Goal: Communication & Community: Share content

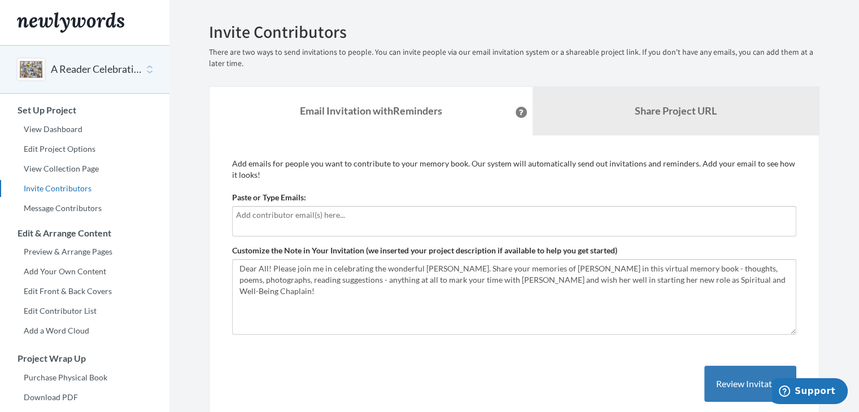
click at [325, 219] on input "text" at bounding box center [514, 215] width 556 height 12
type input "[EMAIL_ADDRESS][DOMAIN_NAME]"
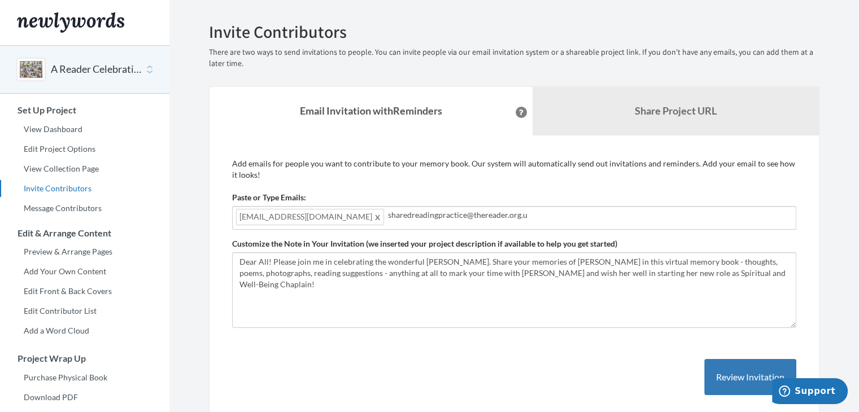
type input "[EMAIL_ADDRESS][DOMAIN_NAME]"
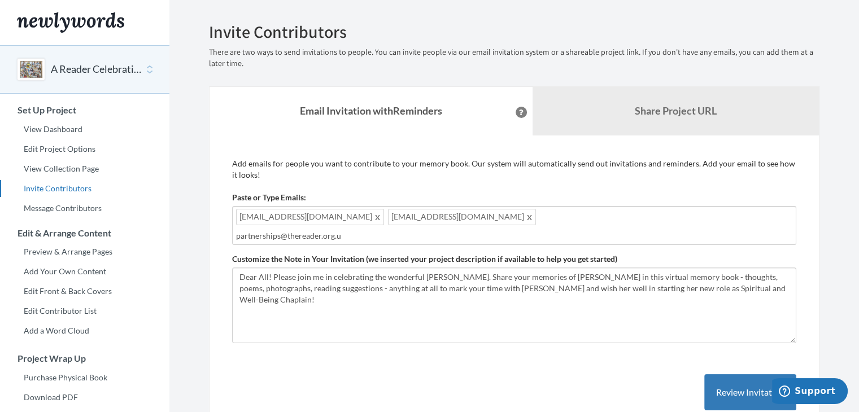
type input "[EMAIL_ADDRESS][DOMAIN_NAME]"
type input "d"
click at [638, 215] on div "[EMAIL_ADDRESS][DOMAIN_NAME] [EMAIL_ADDRESS][DOMAIN_NAME] [EMAIL_ADDRESS][DOMAI…" at bounding box center [514, 225] width 564 height 39
click at [260, 236] on input "text" at bounding box center [514, 236] width 556 height 12
type input "[EMAIL_ADDRESS][DOMAIN_NAME]"
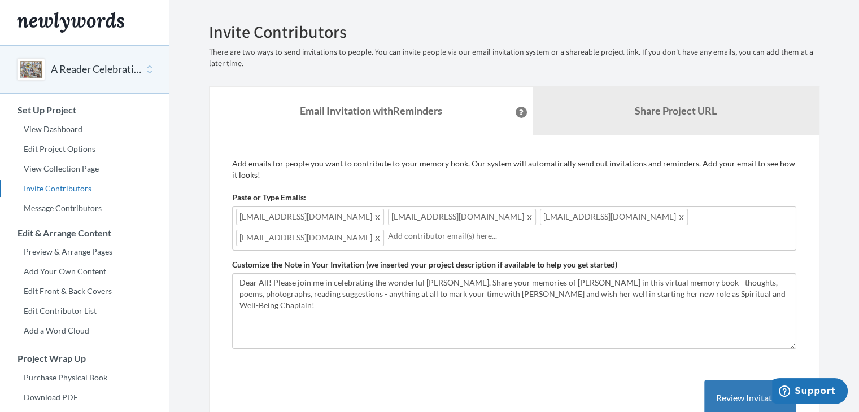
click at [388, 236] on input "text" at bounding box center [590, 236] width 404 height 12
paste input "j"
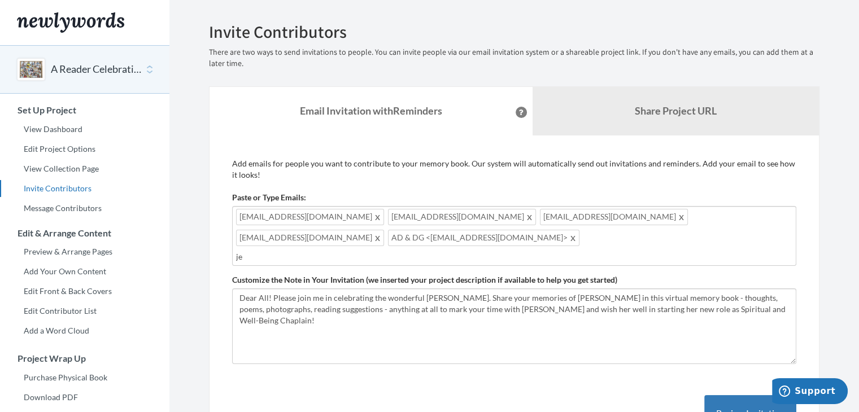
type input "j"
click at [417, 251] on input "text" at bounding box center [514, 257] width 556 height 12
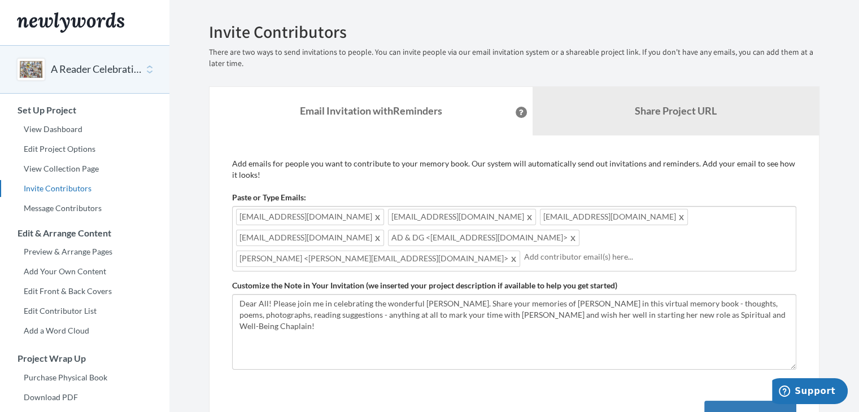
click at [599, 239] on div "clareellis@thereader.org.uk sharedreadingpractice@thereader.org.uk partnerships…" at bounding box center [514, 239] width 564 height 66
type input "[EMAIL_ADDRESS][DOMAIN_NAME]"
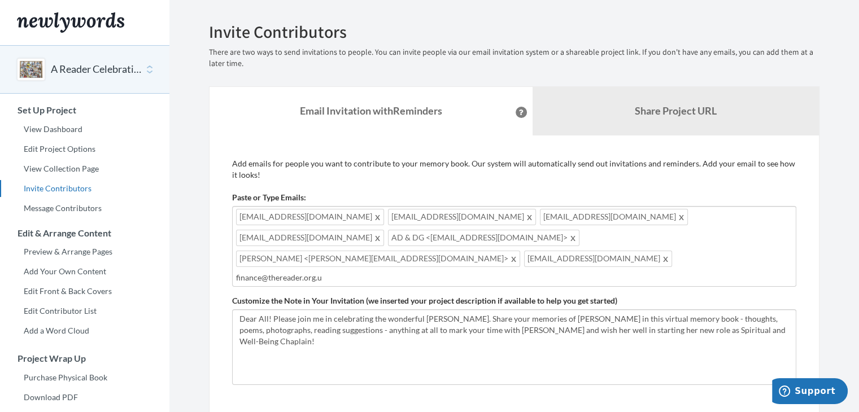
type input "finance@thereader.org.uk"
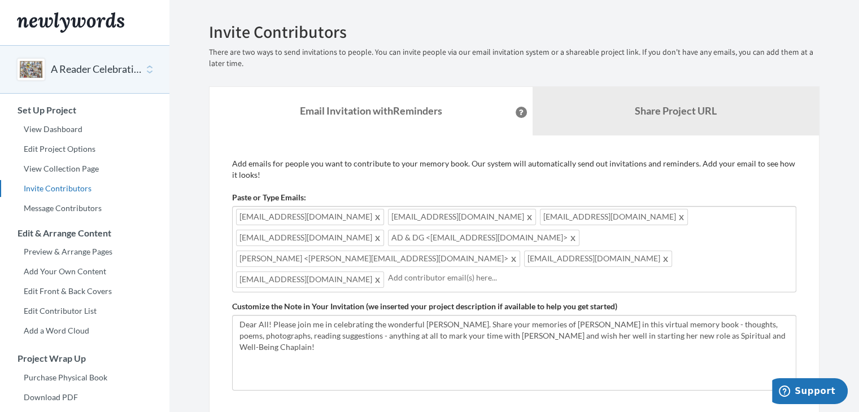
click at [374, 273] on span at bounding box center [378, 280] width 8 height 14
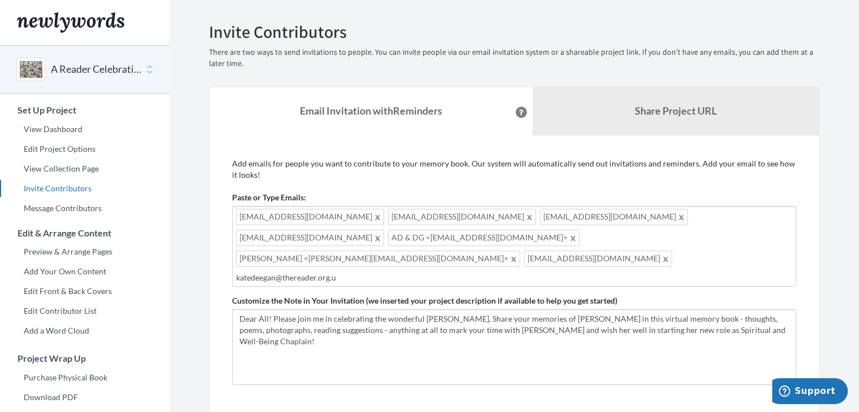
type input "[EMAIL_ADDRESS][DOMAIN_NAME]"
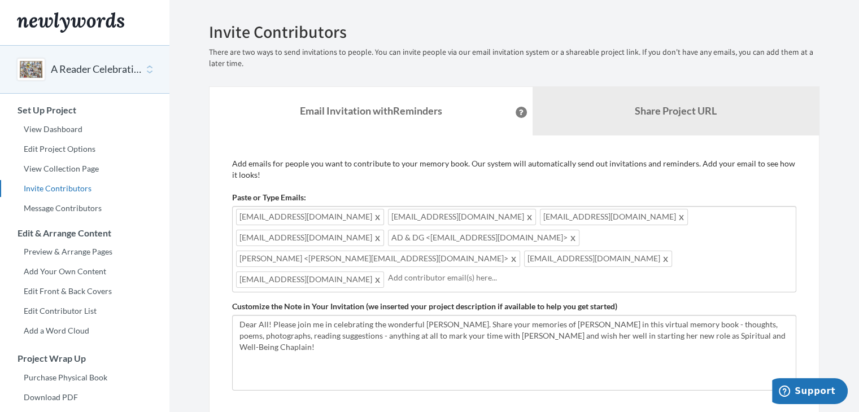
click at [388, 272] on input "text" at bounding box center [590, 278] width 404 height 12
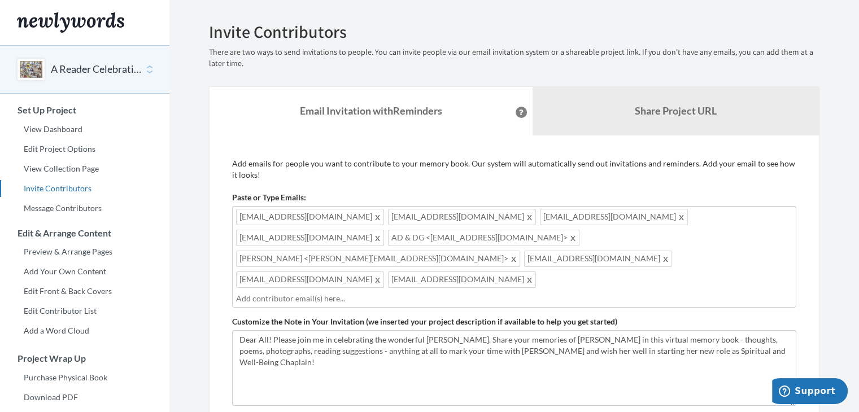
click at [473, 293] on input "text" at bounding box center [514, 299] width 556 height 12
type input "l"
click at [485, 293] on input "text" at bounding box center [514, 299] width 556 height 12
click at [608, 260] on div "clareellis@thereader.org.uk sharedreadingpractice@thereader.org.uk partnerships…" at bounding box center [514, 257] width 564 height 102
click at [286, 293] on input "text" at bounding box center [514, 299] width 556 height 12
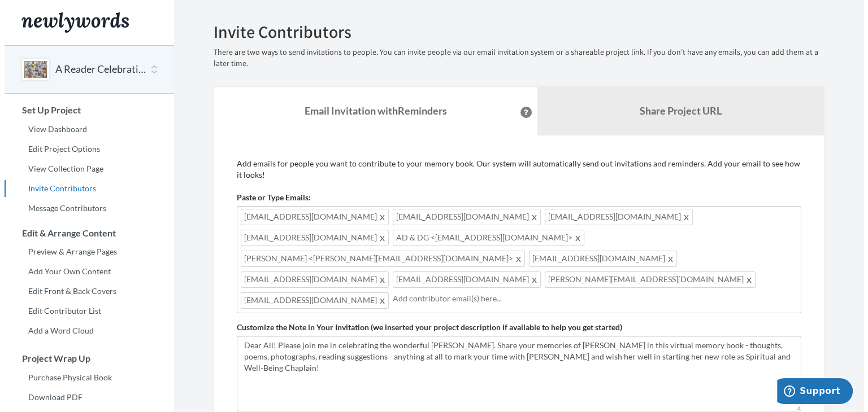
scroll to position [149, 0]
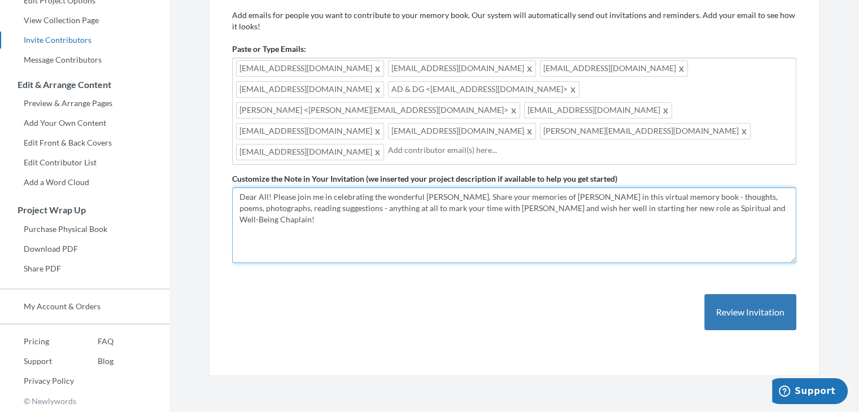
click at [786, 188] on textarea "Dear All! Please join me in celebrating the wonderful Anna McCracken. Share you…" at bounding box center [514, 226] width 564 height 76
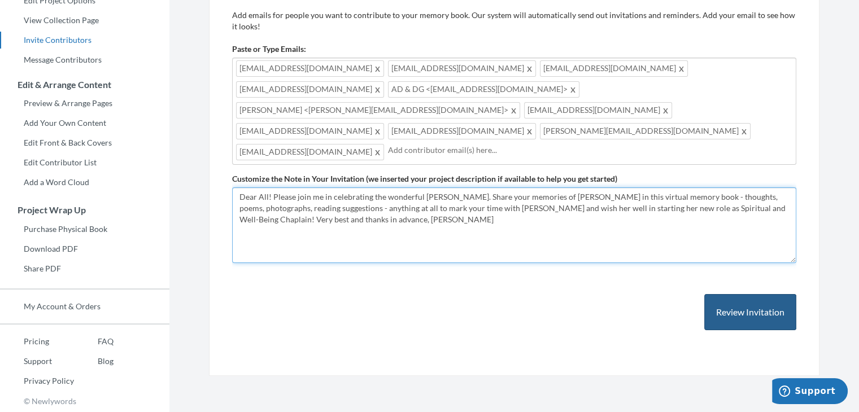
type textarea "Dear All! Please join me in celebrating the wonderful Anna McCracken. Share you…"
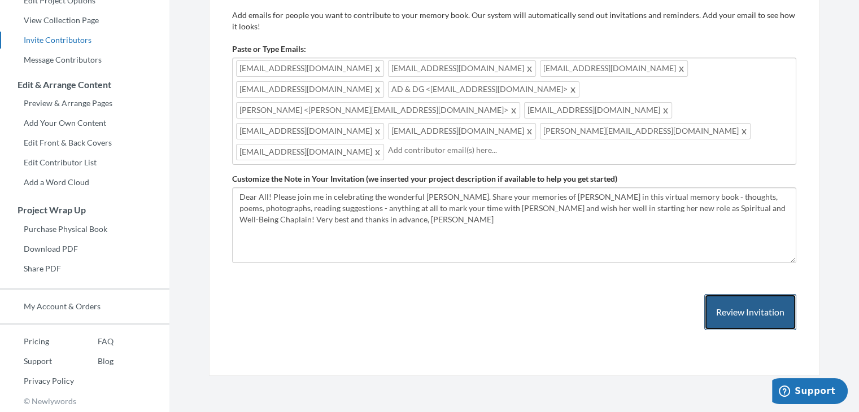
click at [728, 294] on button "Review Invitation" at bounding box center [750, 312] width 92 height 37
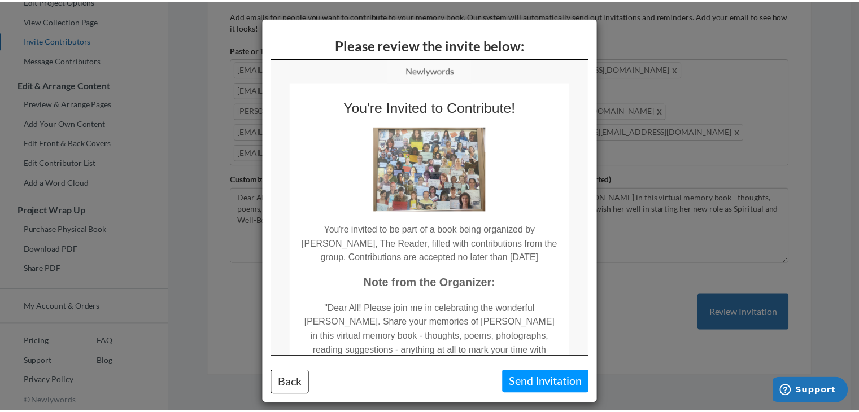
scroll to position [0, 0]
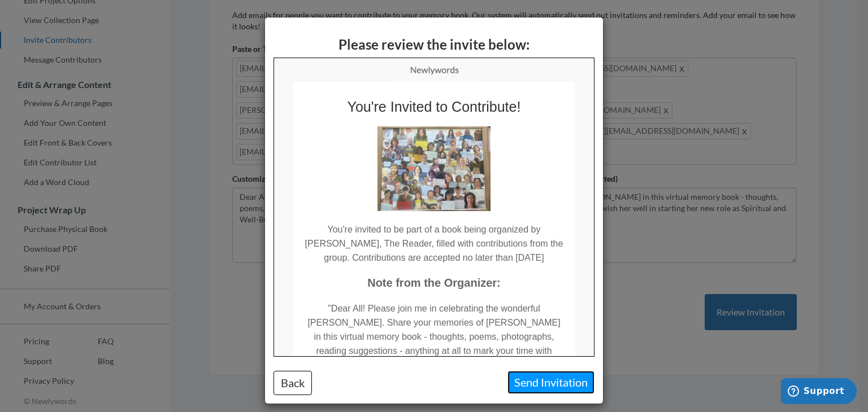
click at [529, 383] on button "Send Invitation" at bounding box center [550, 382] width 87 height 23
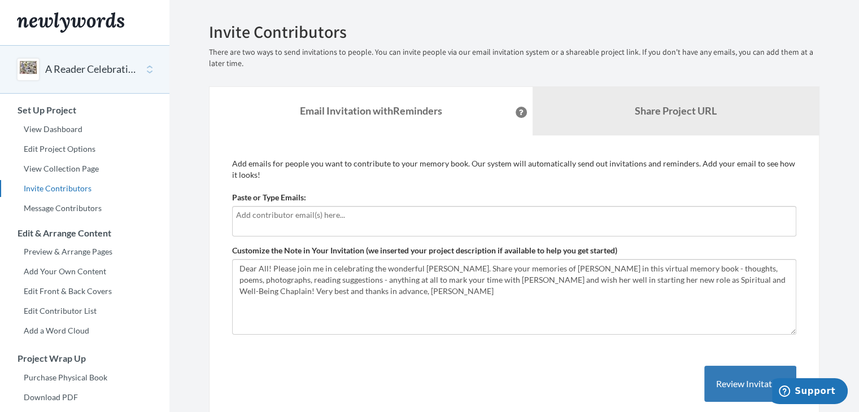
click at [149, 73] on div "A Reader Celebration of [PERSON_NAME]!" at bounding box center [84, 69] width 169 height 49
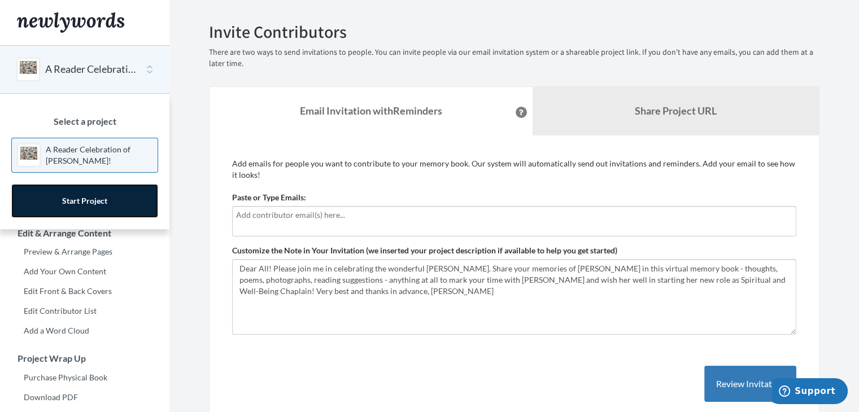
click at [90, 204] on link "Start Project" at bounding box center [84, 201] width 147 height 34
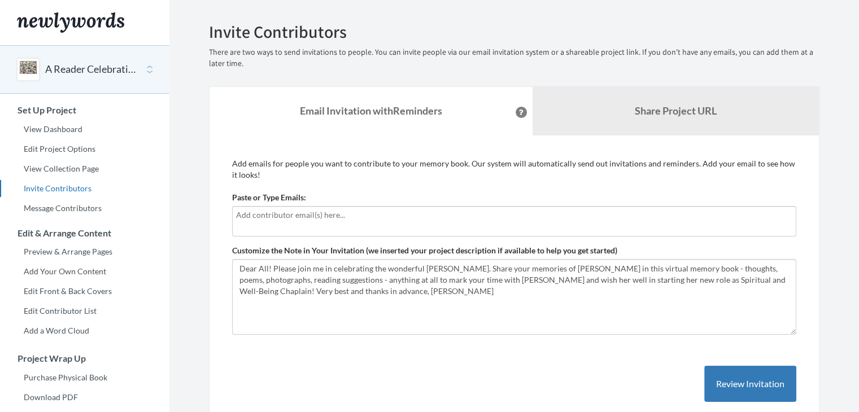
click at [43, 69] on div "A Reader Celebration of [PERSON_NAME]!" at bounding box center [84, 69] width 169 height 49
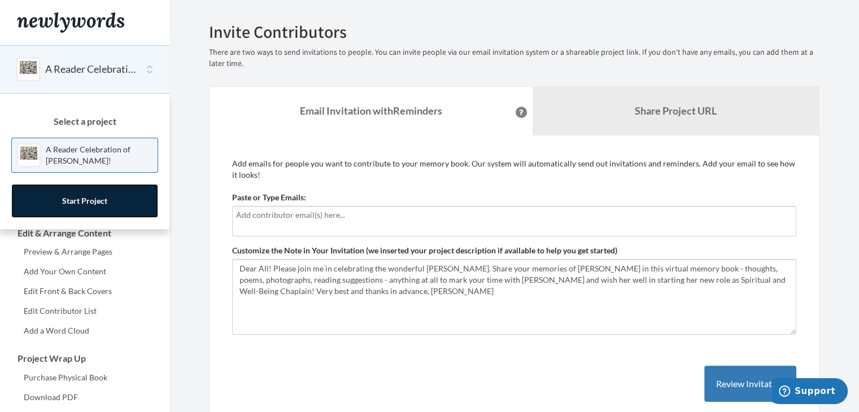
click at [76, 202] on link "Start Project" at bounding box center [84, 201] width 147 height 34
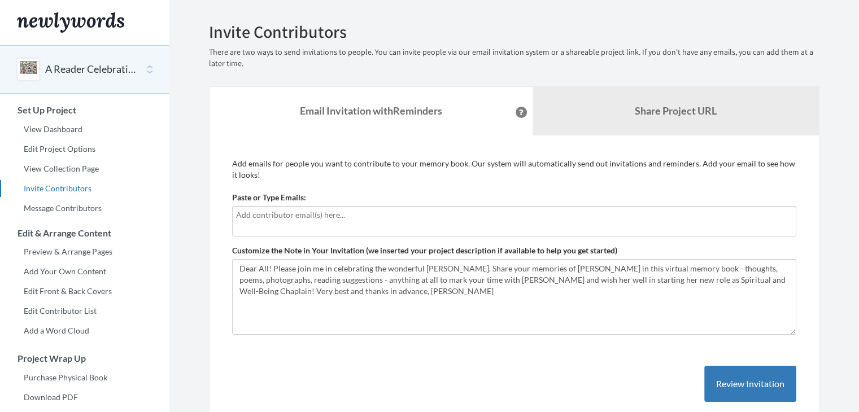
click at [29, 64] on div "Main" at bounding box center [28, 69] width 23 height 23
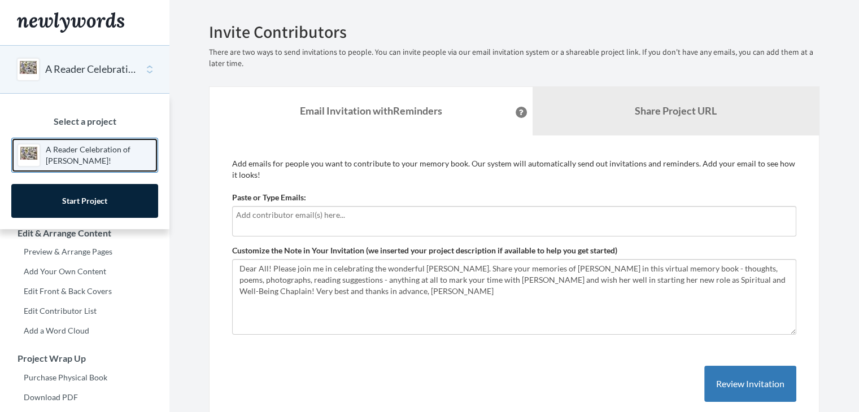
click at [70, 150] on p "A Reader Celebration of [PERSON_NAME]!" at bounding box center [99, 155] width 106 height 23
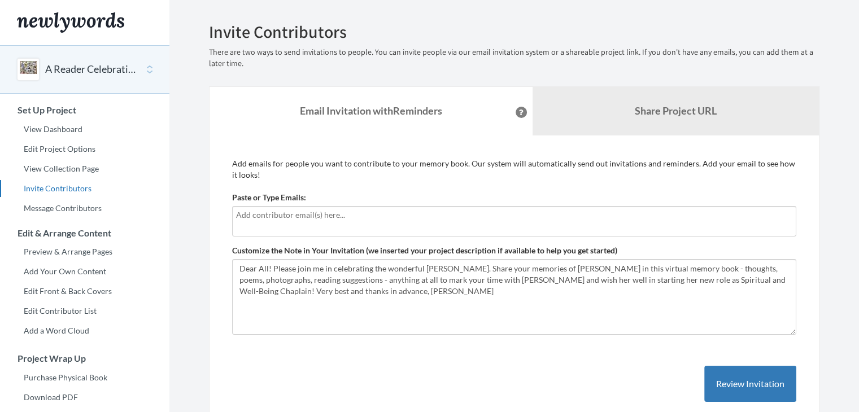
click at [294, 216] on input "text" at bounding box center [514, 215] width 556 height 12
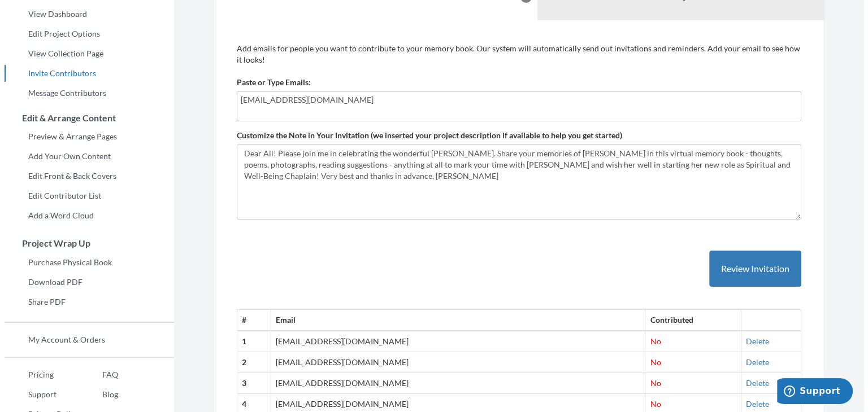
scroll to position [48, 0]
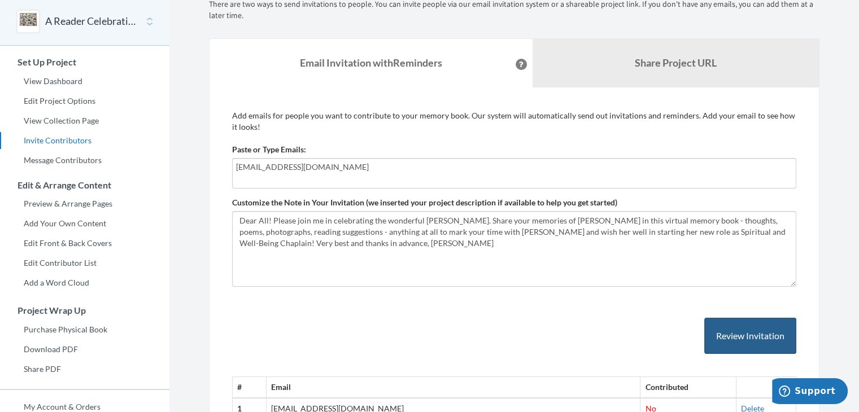
type input "[EMAIL_ADDRESS][DOMAIN_NAME]"
click at [726, 337] on button "Review Invitation" at bounding box center [750, 336] width 92 height 37
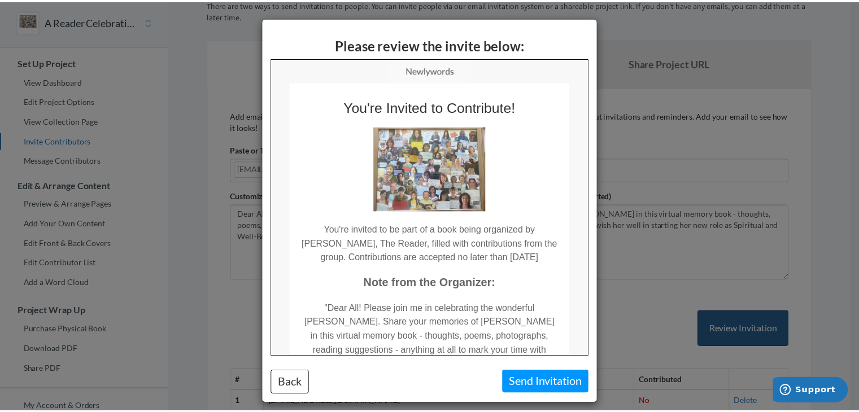
scroll to position [0, 0]
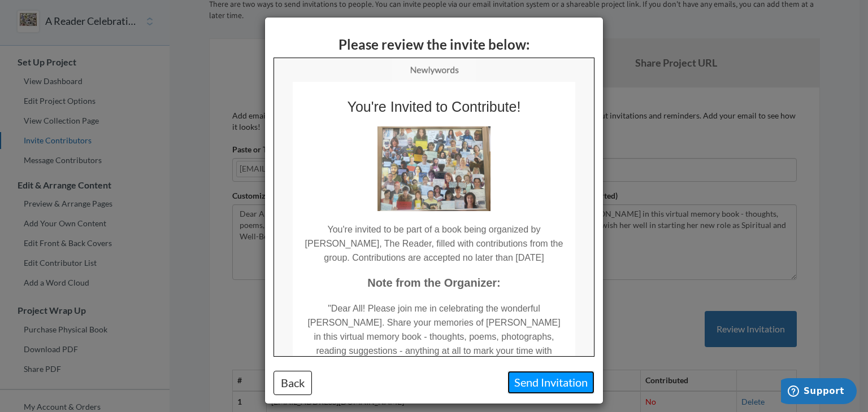
click at [558, 379] on button "Send Invitation" at bounding box center [550, 382] width 87 height 23
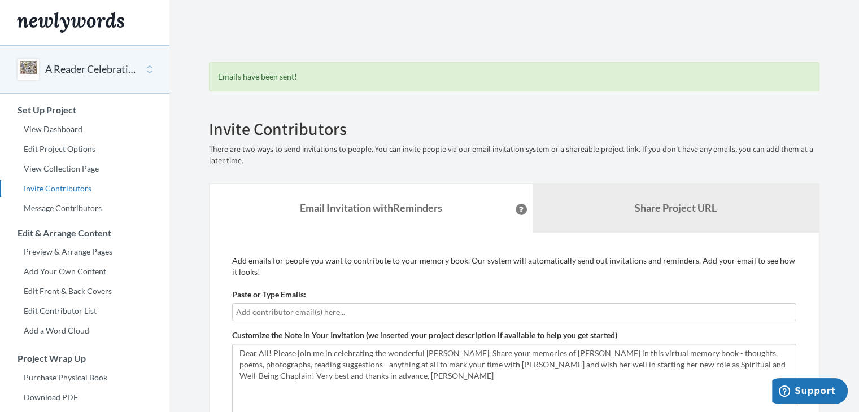
click at [88, 66] on button "A Reader Celebration of [PERSON_NAME]!" at bounding box center [91, 69] width 92 height 15
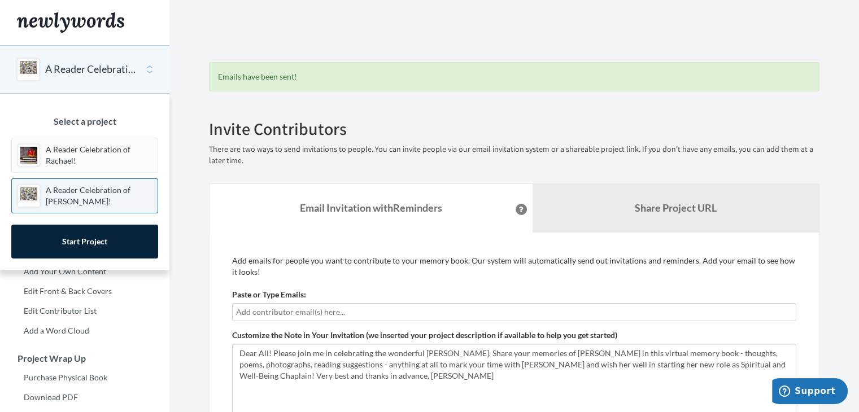
click at [334, 32] on div "Emails have been sent! Invite Contributors There are two ways to send invitatio…" at bounding box center [515, 420] width 628 height 794
click at [371, 23] on div "Emails have been sent! Invite Contributors There are two ways to send invitatio…" at bounding box center [515, 420] width 628 height 794
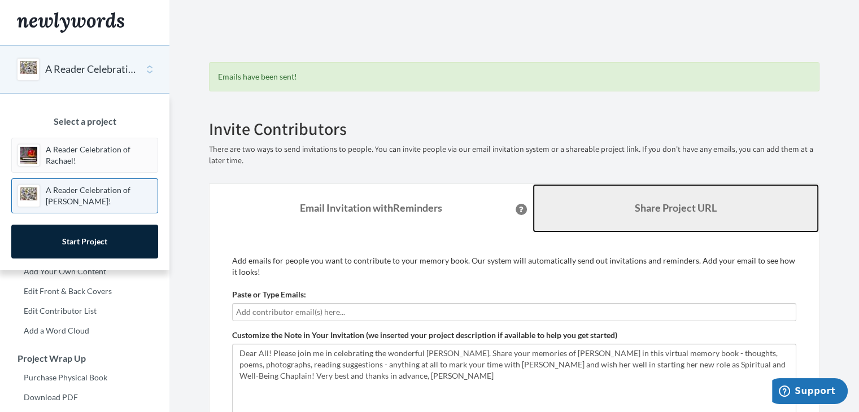
click at [642, 202] on b "Share Project URL" at bounding box center [676, 208] width 82 height 12
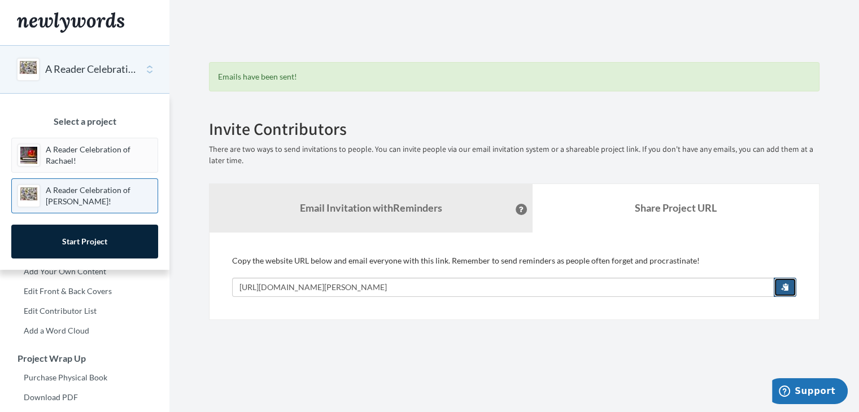
click at [786, 288] on span "button" at bounding box center [785, 287] width 8 height 8
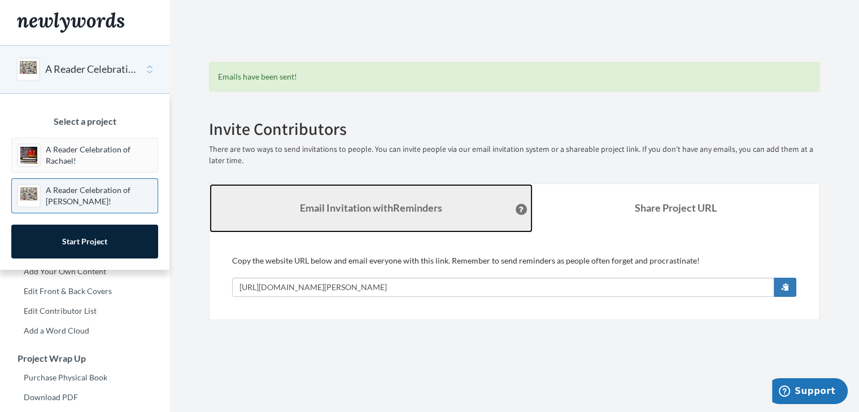
click at [359, 207] on strong "Email Invitation with Reminders" at bounding box center [371, 208] width 142 height 12
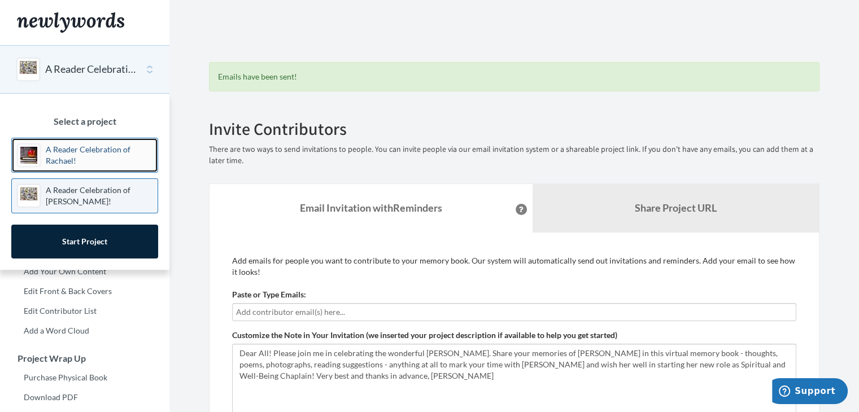
click at [84, 154] on p "A Reader Celebration of Rachael!" at bounding box center [99, 155] width 106 height 23
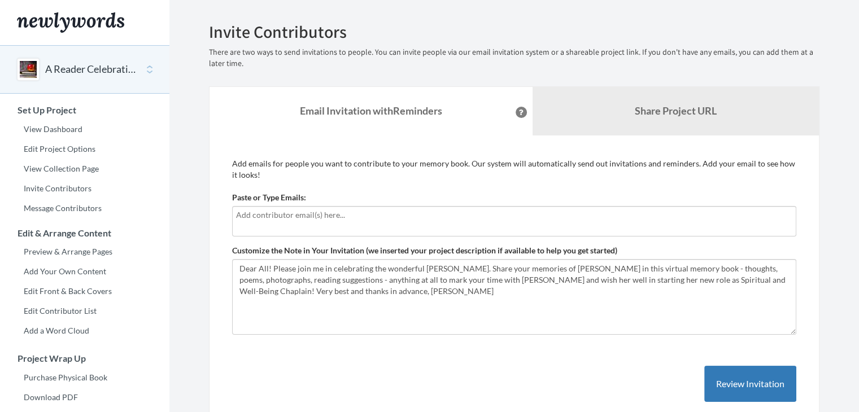
click at [74, 71] on button "A Reader Celebration of Rachael!" at bounding box center [91, 69] width 92 height 15
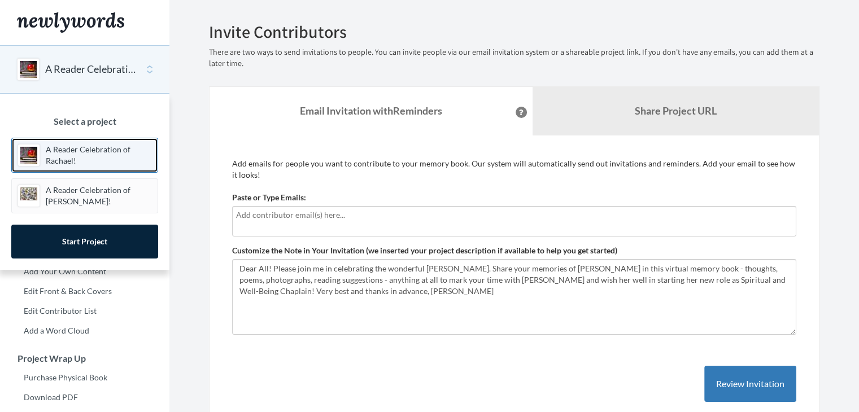
click at [90, 154] on p "A Reader Celebration of Rachael!" at bounding box center [99, 155] width 106 height 23
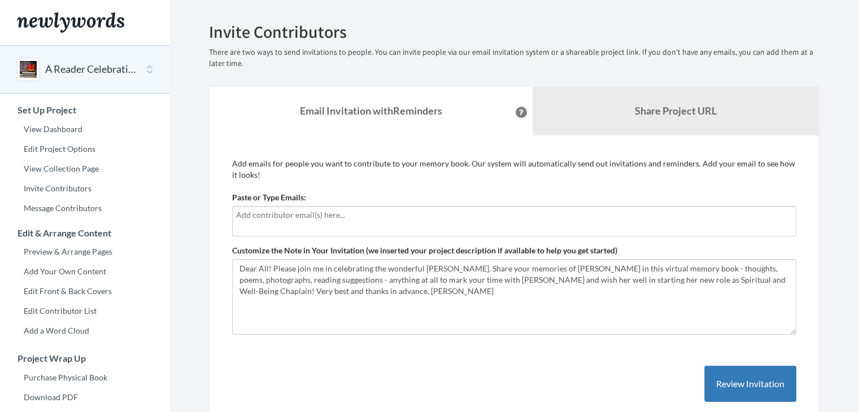
click at [149, 71] on div "A Reader Celebration of Rachael!" at bounding box center [84, 69] width 169 height 49
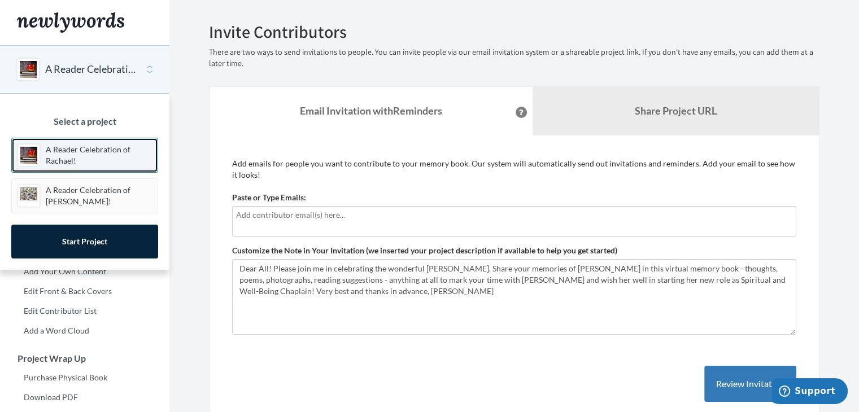
click at [87, 162] on p "A Reader Celebration of Rachael!" at bounding box center [99, 155] width 106 height 23
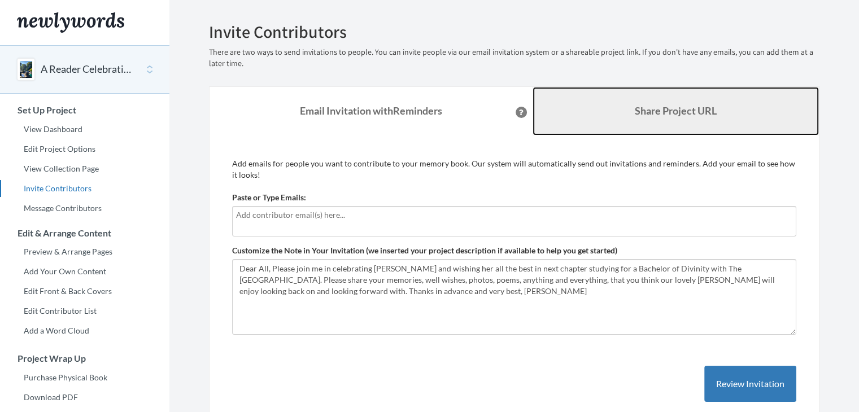
click at [651, 111] on b "Share Project URL" at bounding box center [676, 111] width 82 height 12
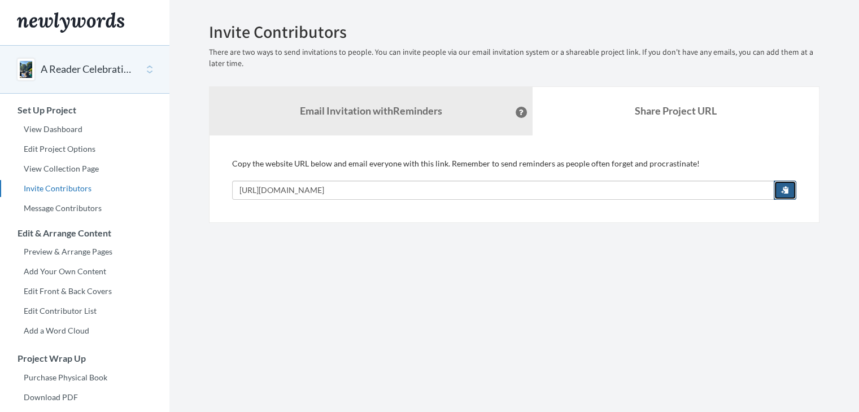
click at [783, 191] on span "button" at bounding box center [785, 190] width 8 height 8
